Goal: Information Seeking & Learning: Learn about a topic

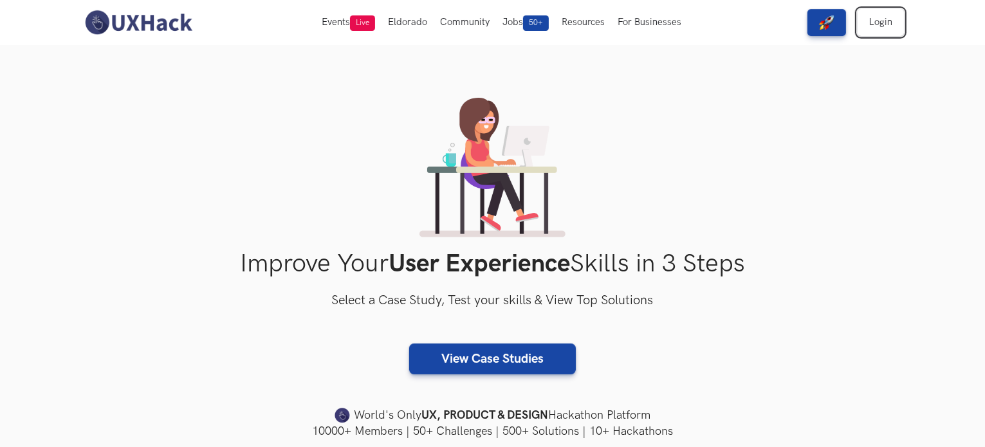
click at [877, 26] on link "Login" at bounding box center [881, 22] width 46 height 27
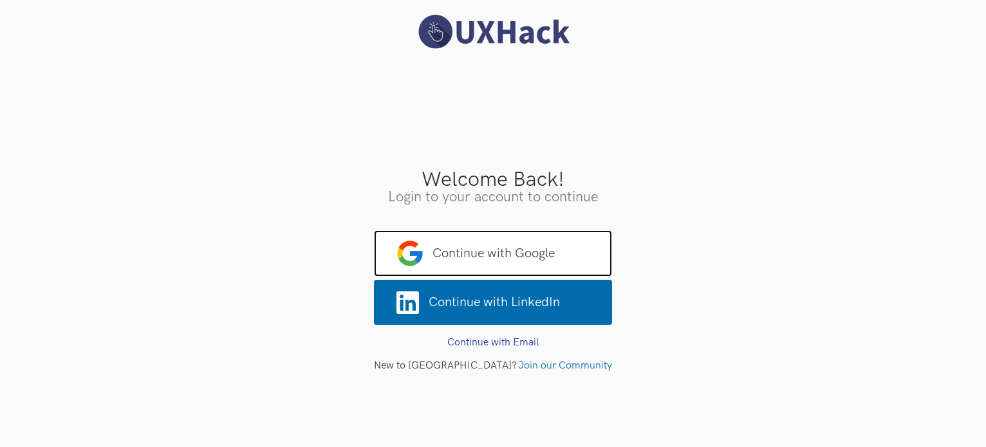
click at [564, 241] on span "Continue with Google" at bounding box center [493, 253] width 238 height 46
click at [550, 252] on span "Continue with Google" at bounding box center [493, 253] width 238 height 46
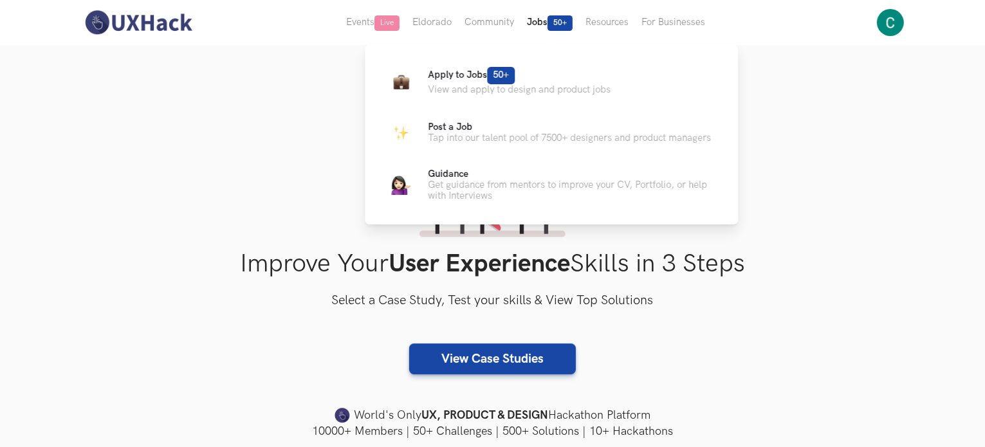
click at [543, 25] on button "Jobs 50+" at bounding box center [550, 22] width 59 height 45
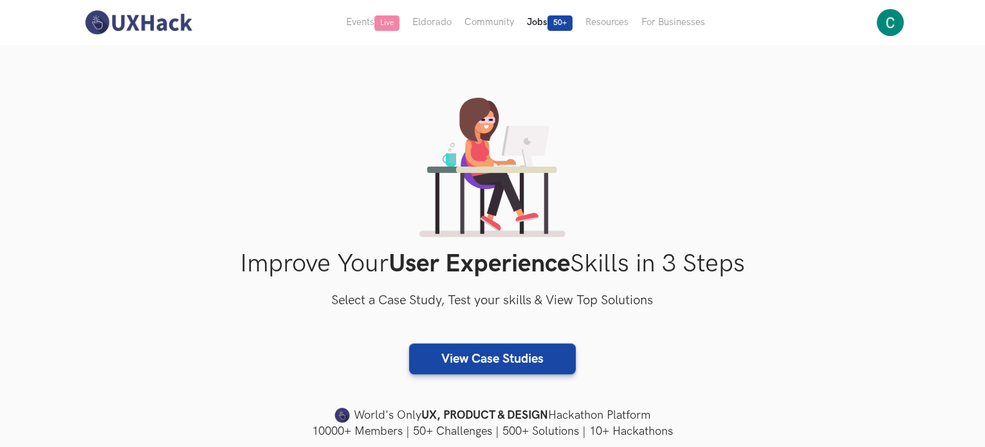
click at [543, 25] on button "Jobs 50+" at bounding box center [550, 22] width 59 height 45
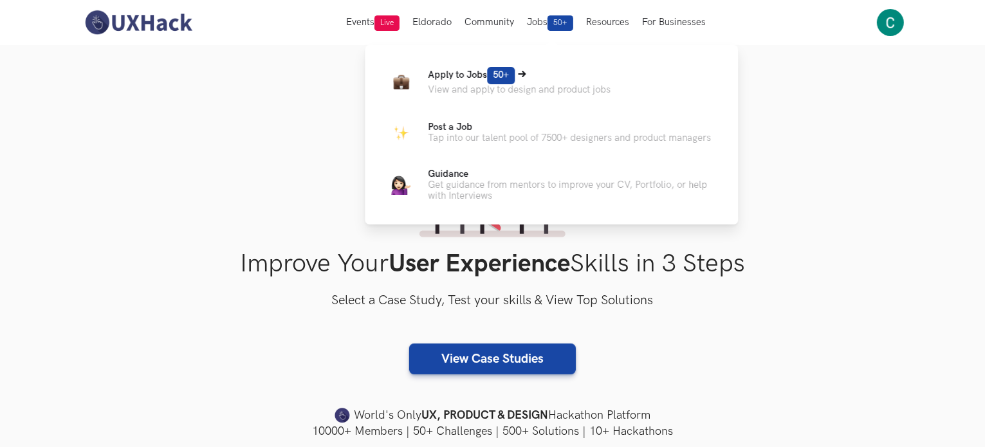
click at [478, 88] on p "View and apply to design and product jobs" at bounding box center [519, 89] width 183 height 11
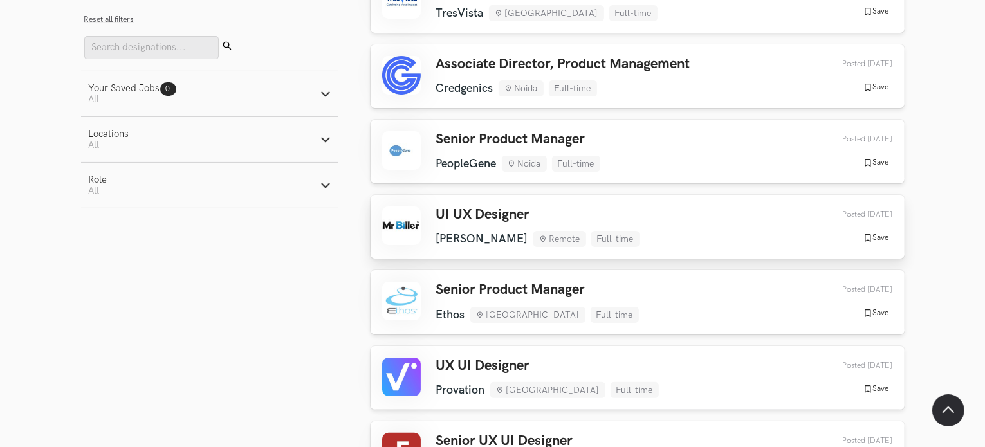
scroll to position [257, 0]
click at [626, 203] on link "UI UX Designer [PERSON_NAME] Remote Full-time [PERSON_NAME] Remote Full-time [D…" at bounding box center [638, 226] width 534 height 64
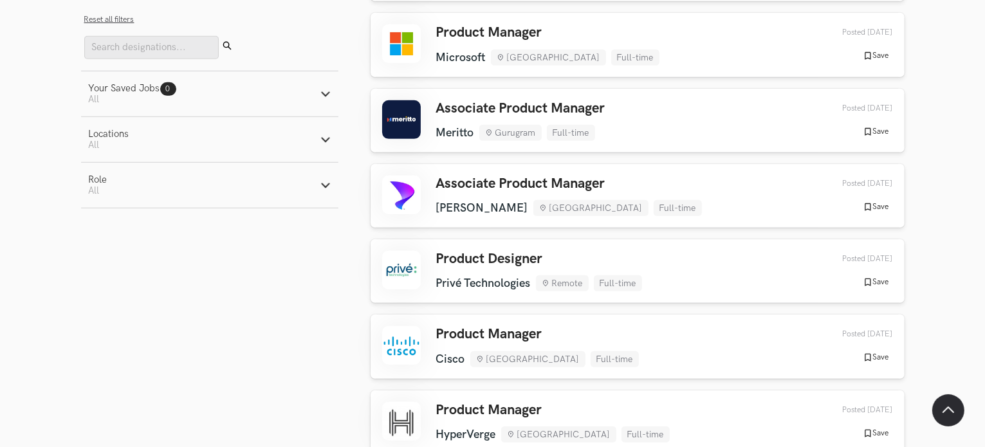
scroll to position [837, 0]
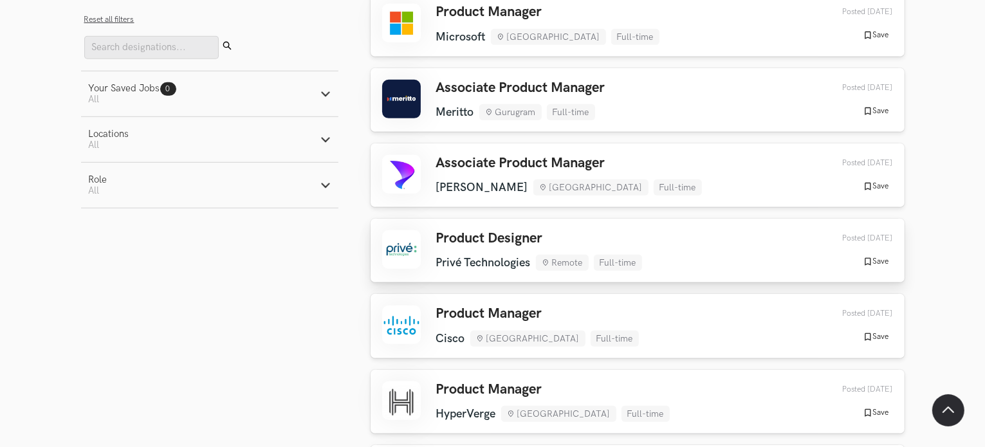
click at [582, 239] on h3 "Product Designer" at bounding box center [539, 238] width 206 height 17
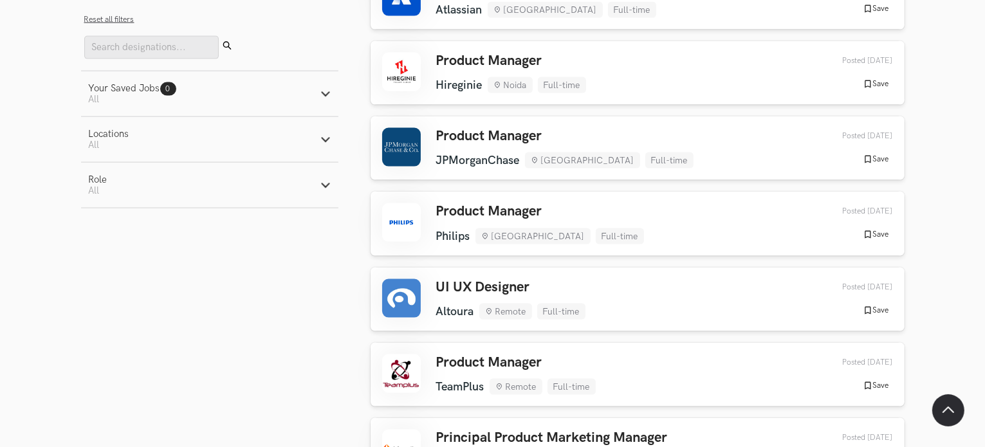
scroll to position [1866, 0]
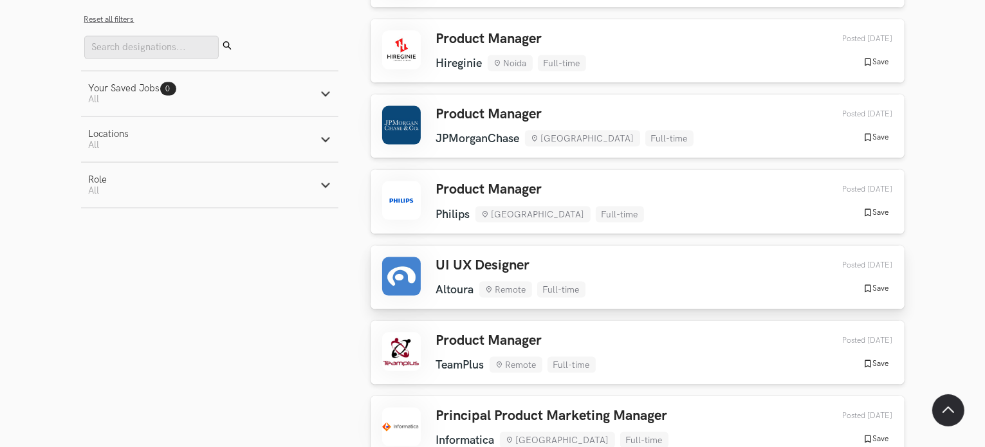
click at [506, 268] on h3 "UI UX Designer" at bounding box center [510, 265] width 149 height 17
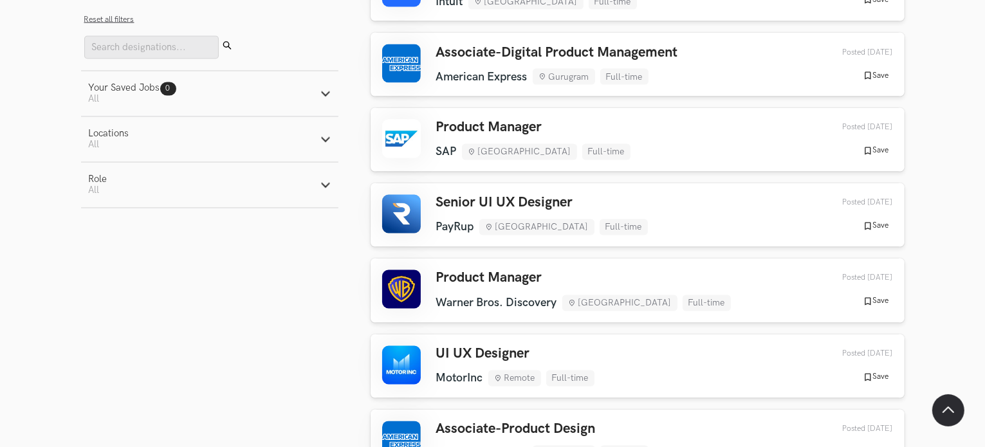
scroll to position [2510, 0]
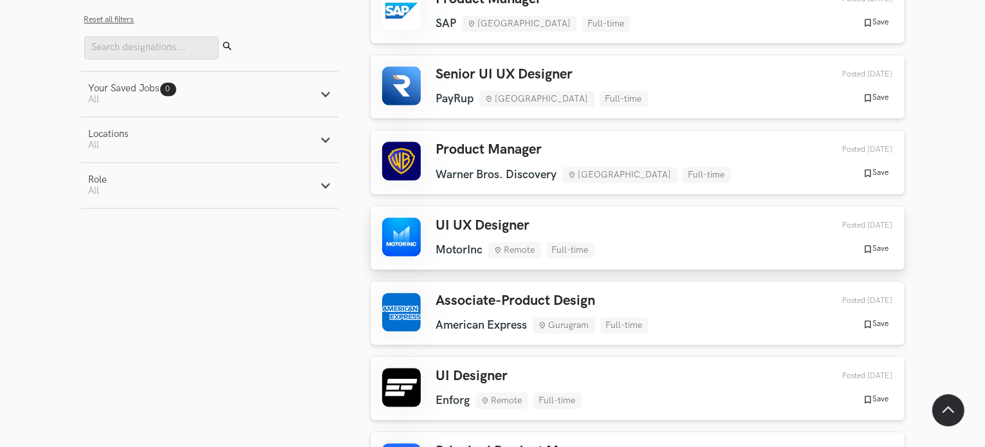
click at [566, 239] on div "UI UX Designer MotorInc Remote Full-time MotorInc Remote Full-time [DATE]" at bounding box center [515, 238] width 158 height 41
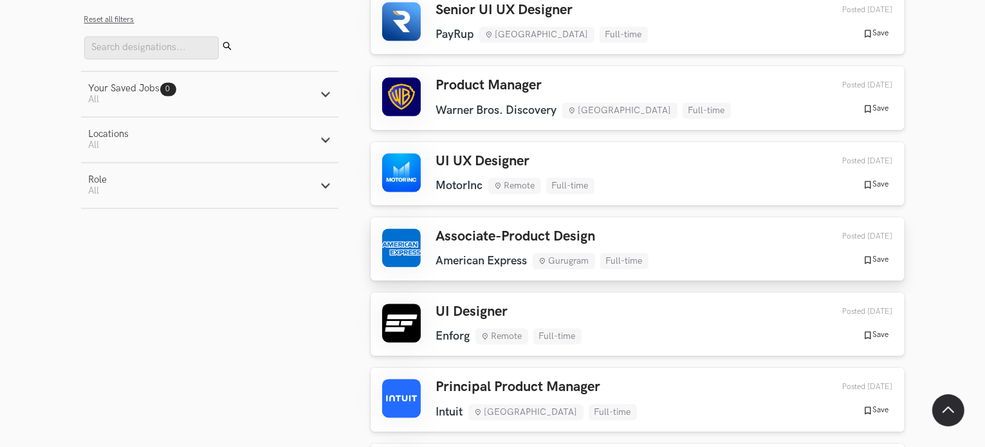
click at [528, 250] on div "Associate-Product Design American Express Gurugram Full-time American Express G…" at bounding box center [542, 248] width 212 height 41
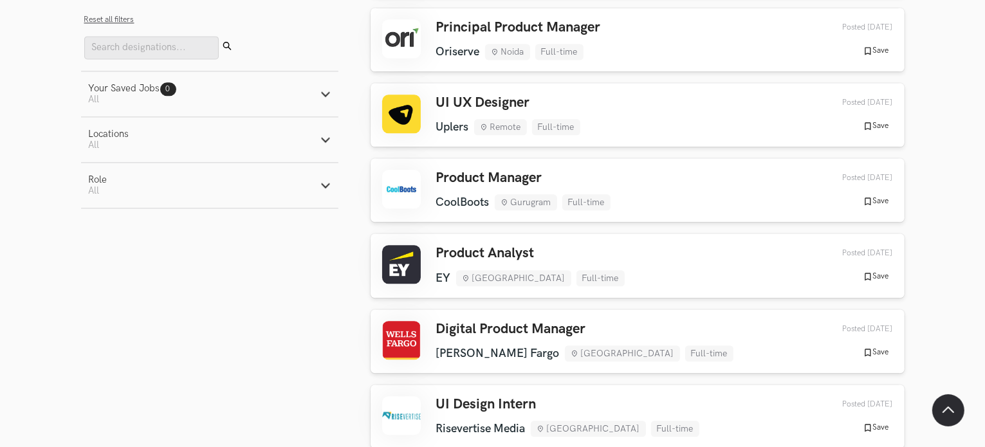
scroll to position [3089, 0]
